Goal: Entertainment & Leisure: Consume media (video, audio)

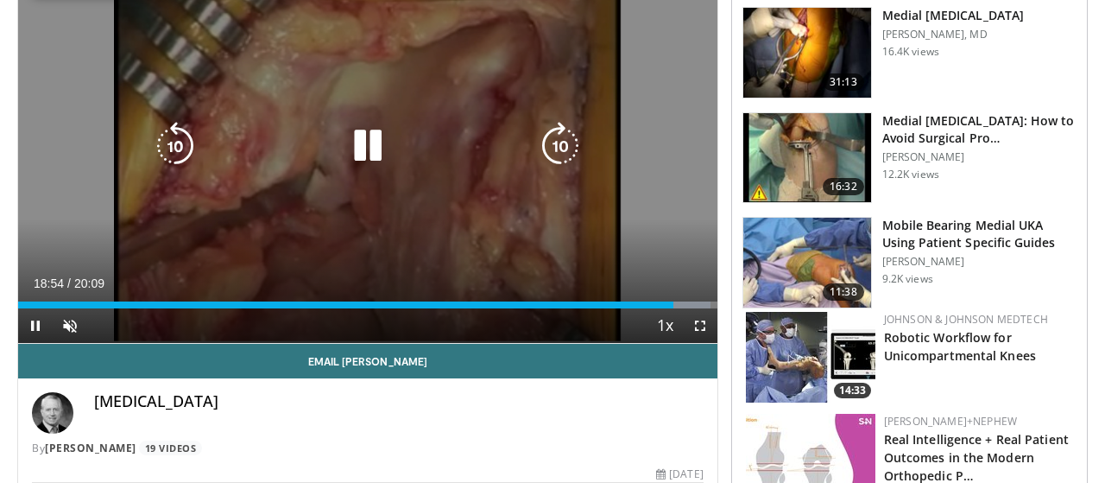
scroll to position [180, 0]
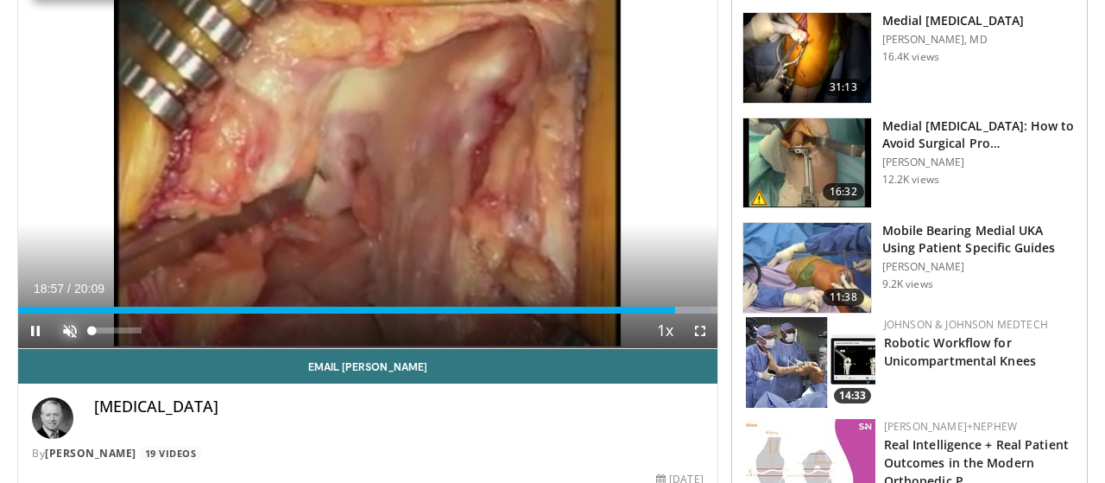
click at [68, 328] on span "Video Player" at bounding box center [70, 330] width 35 height 35
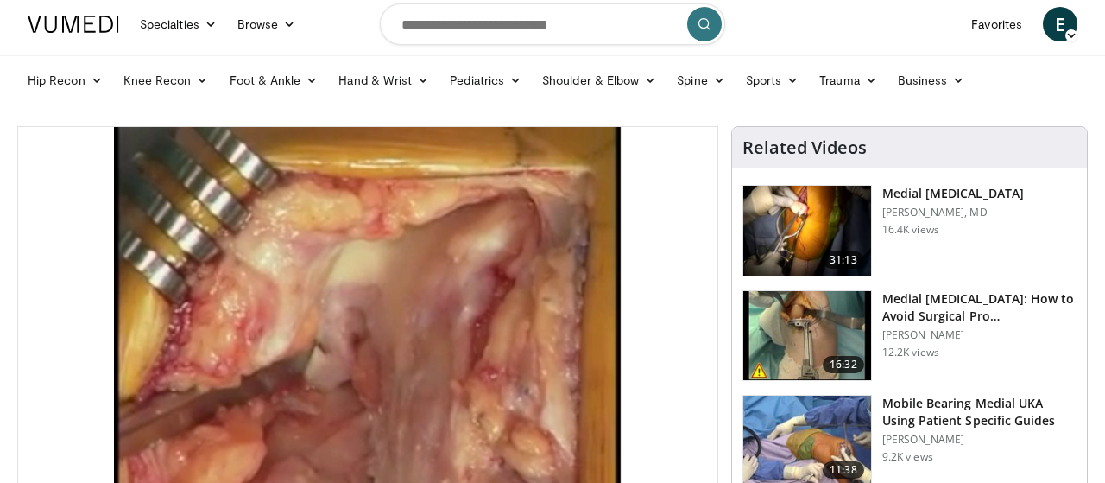
scroll to position [0, 0]
